Goal: Transaction & Acquisition: Purchase product/service

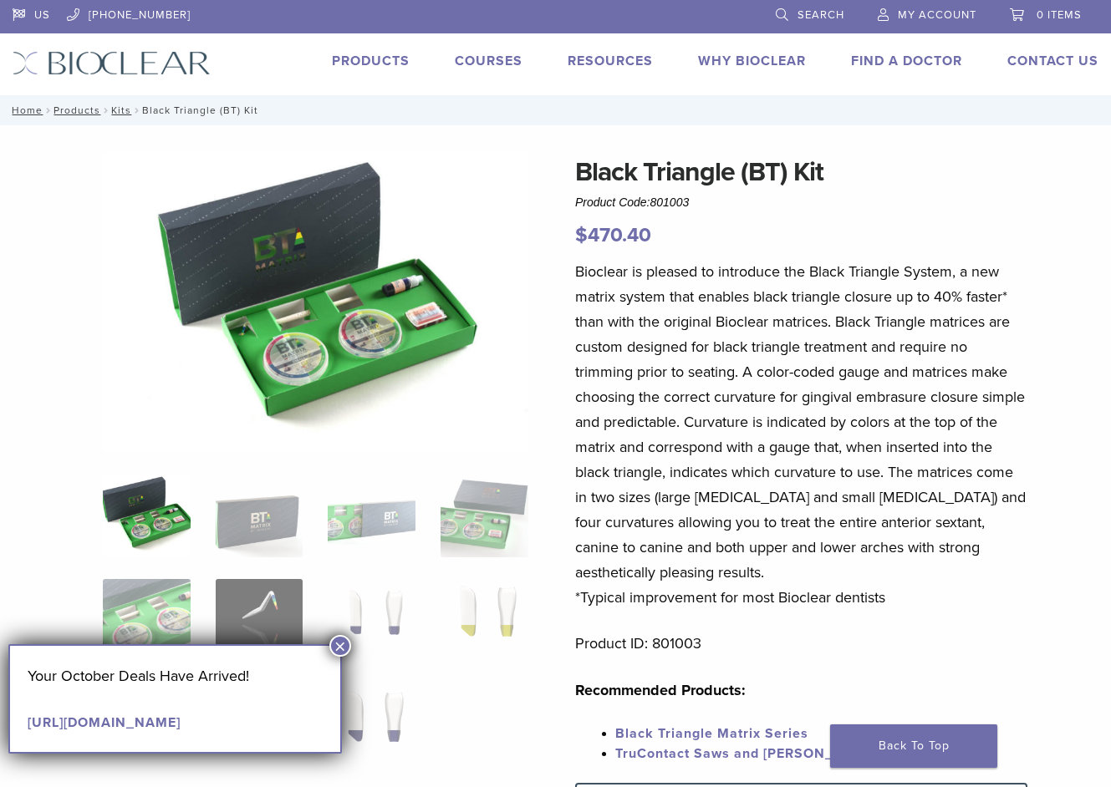
click at [342, 638] on button "×" at bounding box center [340, 646] width 22 height 22
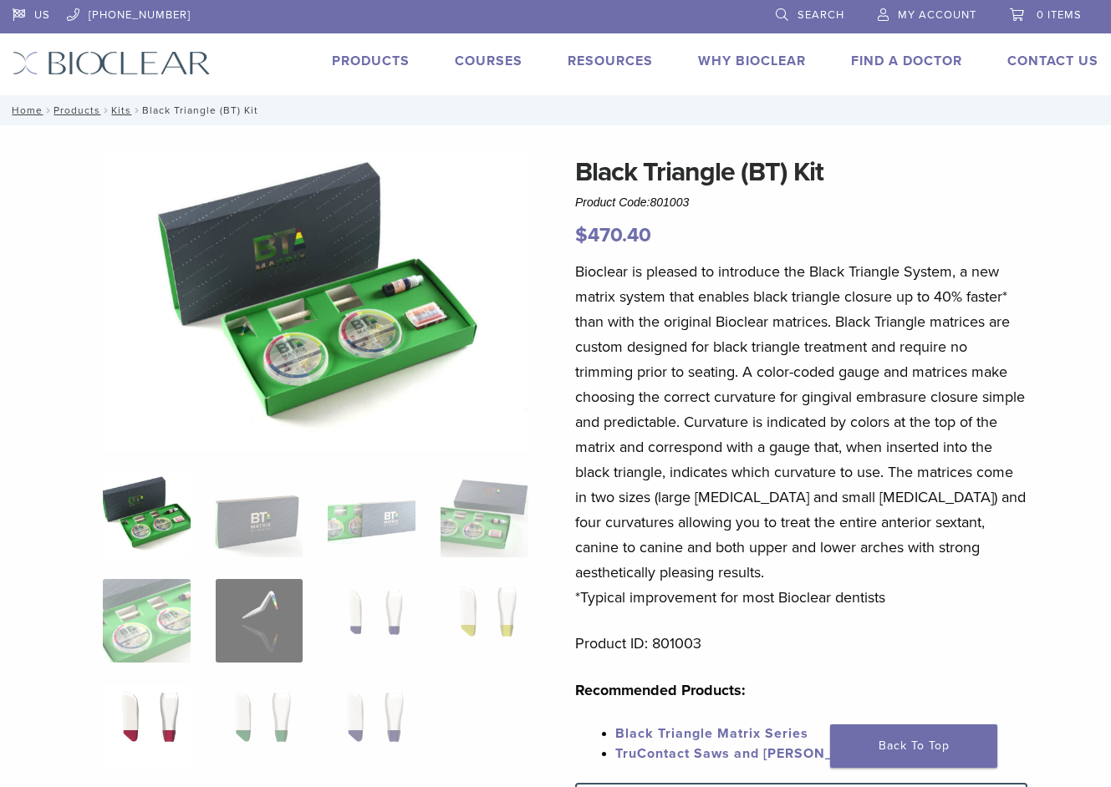
click at [130, 703] on img at bounding box center [147, 726] width 88 height 84
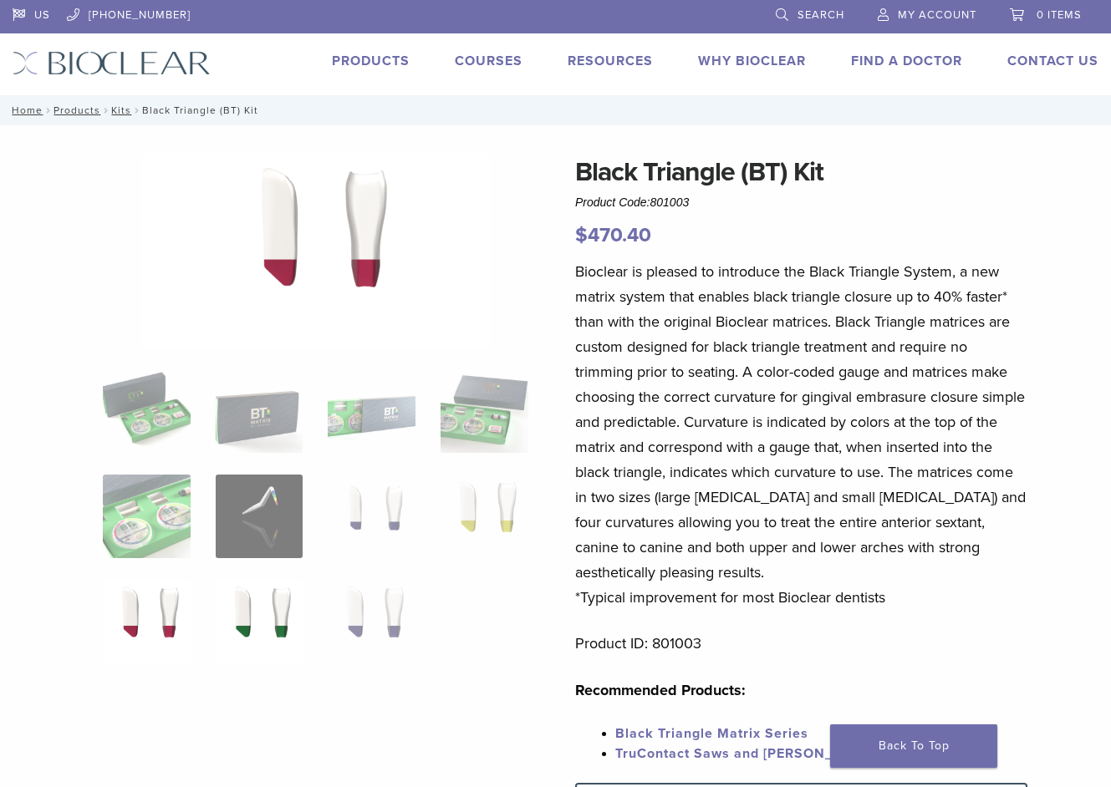
click at [239, 614] on img at bounding box center [260, 622] width 88 height 84
click at [393, 612] on img at bounding box center [372, 622] width 88 height 84
click at [392, 502] on img at bounding box center [372, 517] width 88 height 84
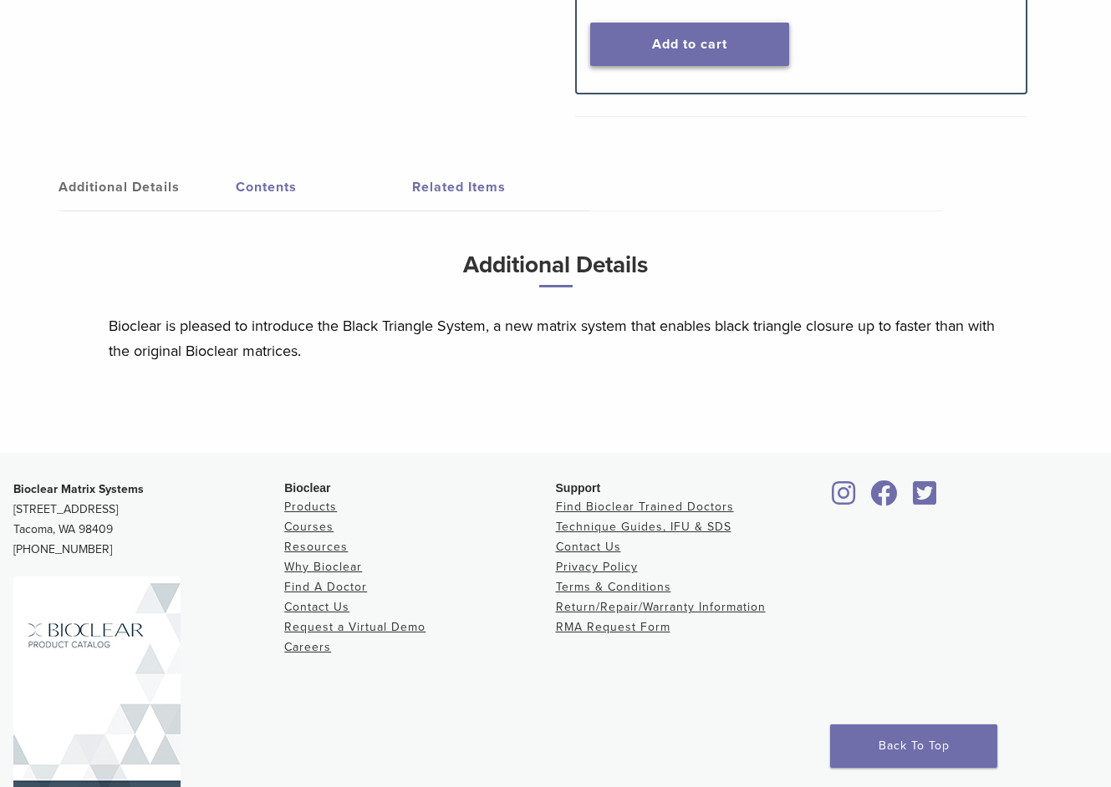
scroll to position [418, 0]
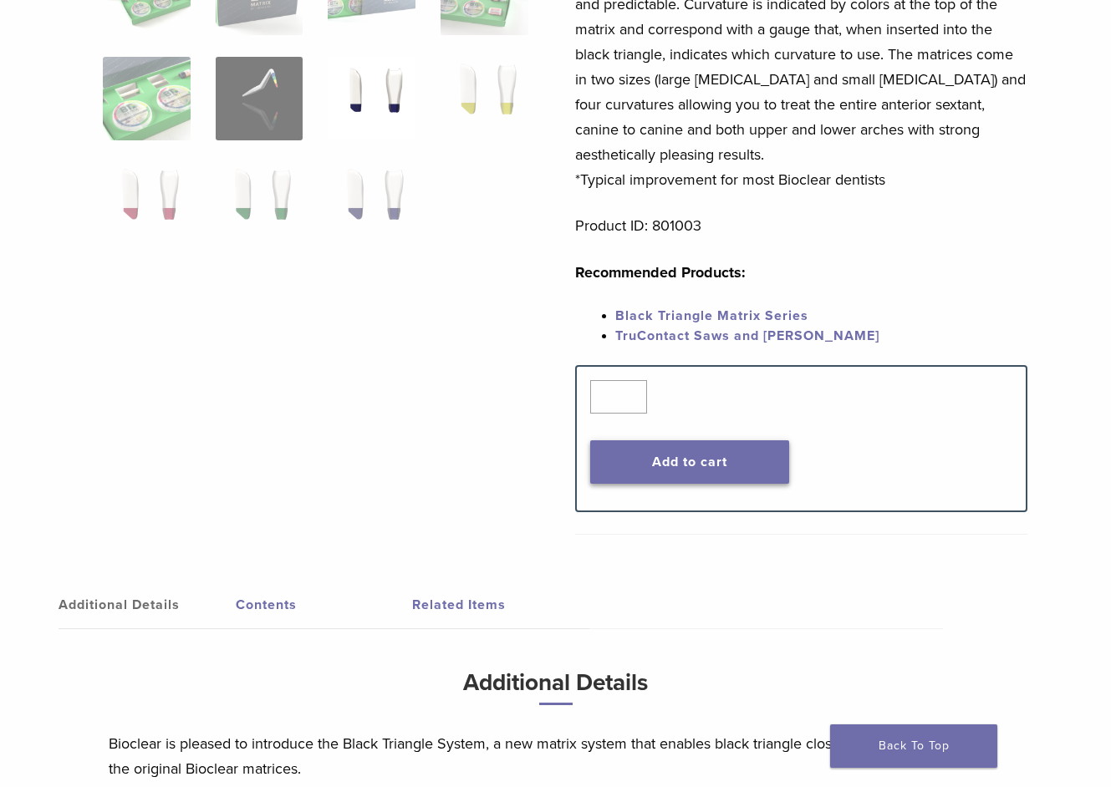
click at [715, 461] on button "Add to cart" at bounding box center [689, 461] width 199 height 43
